Goal: Task Accomplishment & Management: Use online tool/utility

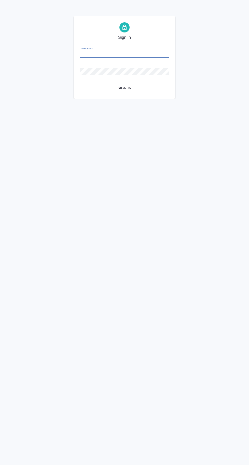
click at [131, 88] on span "Sign in" at bounding box center [124, 88] width 81 height 6
type input "[EMAIL_ADDRESS][DOMAIN_NAME]"
click at [80, 83] on button "Sign in" at bounding box center [124, 87] width 89 height 9
